Goal: Communication & Community: Answer question/provide support

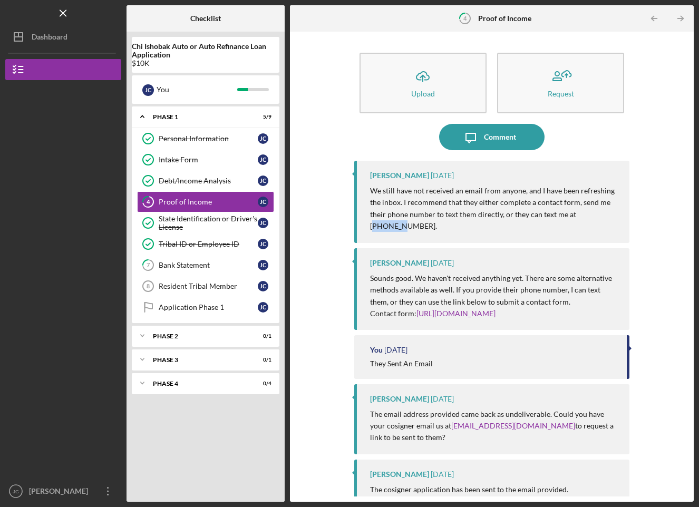
drag, startPoint x: 577, startPoint y: 211, endPoint x: 606, endPoint y: 216, distance: 29.9
click at [606, 216] on p "We still have not received an email from anyone, and I have been refreshing the…" at bounding box center [494, 208] width 249 height 47
click at [626, 219] on div "[PERSON_NAME] [DATE] We still have not received an email from anyone, and I hav…" at bounding box center [491, 202] width 275 height 82
drag, startPoint x: 572, startPoint y: 213, endPoint x: 607, endPoint y: 227, distance: 38.6
click at [607, 227] on p "We still have not received an email from anyone, and I have been refreshing the…" at bounding box center [494, 208] width 249 height 47
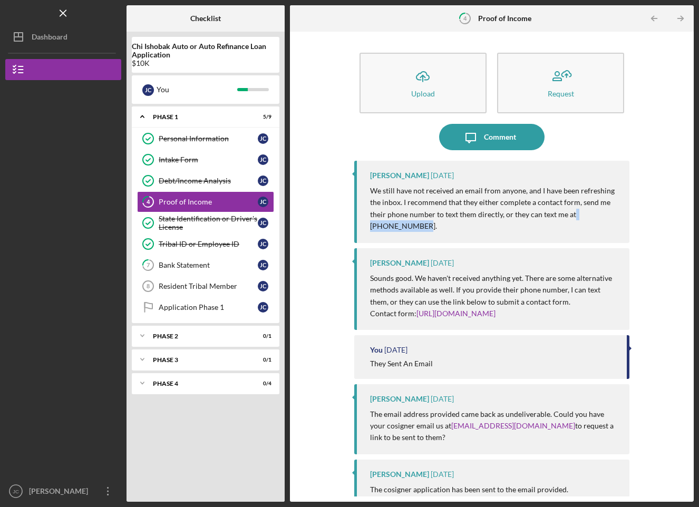
copy p "[PHONE_NUMBER]."
click at [491, 140] on div "Comment" at bounding box center [500, 137] width 32 height 26
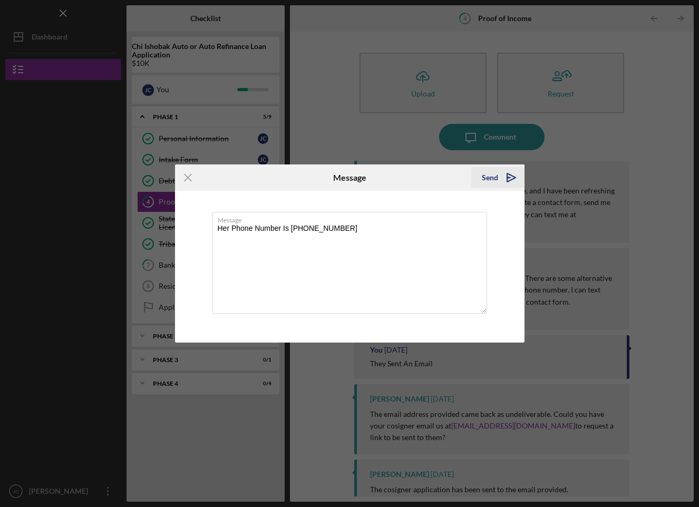
type textarea "Her Phone Number Is [PHONE_NUMBER]"
click at [511, 175] on icon "Icon/icon-invite-send" at bounding box center [511, 178] width 26 height 26
